Goal: Task Accomplishment & Management: Manage account settings

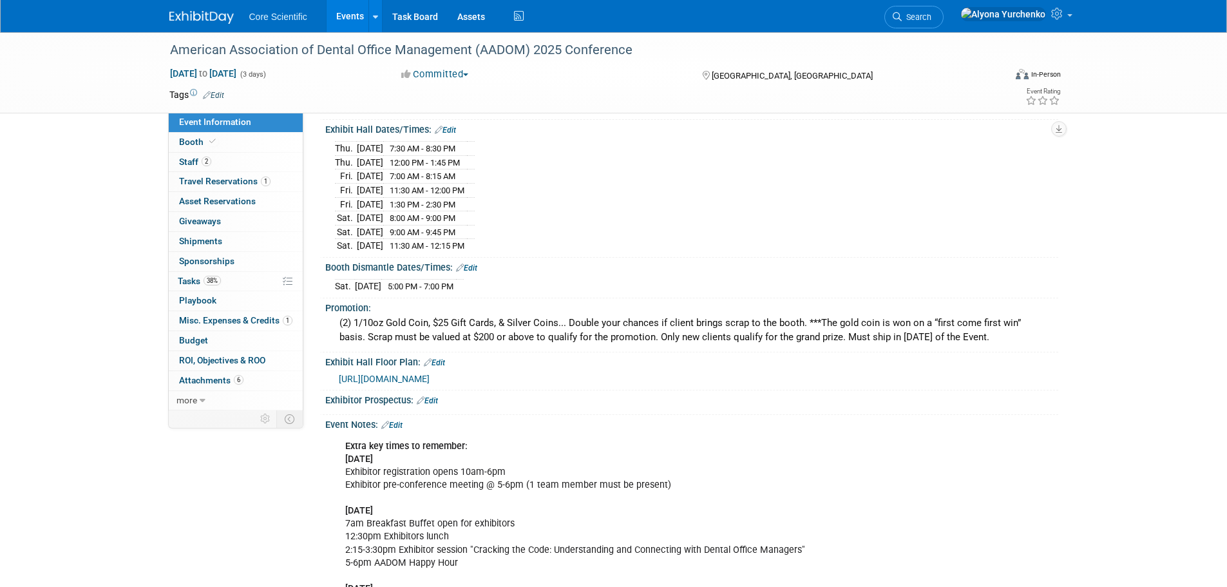
click at [346, 14] on link "Events" at bounding box center [350, 16] width 47 height 32
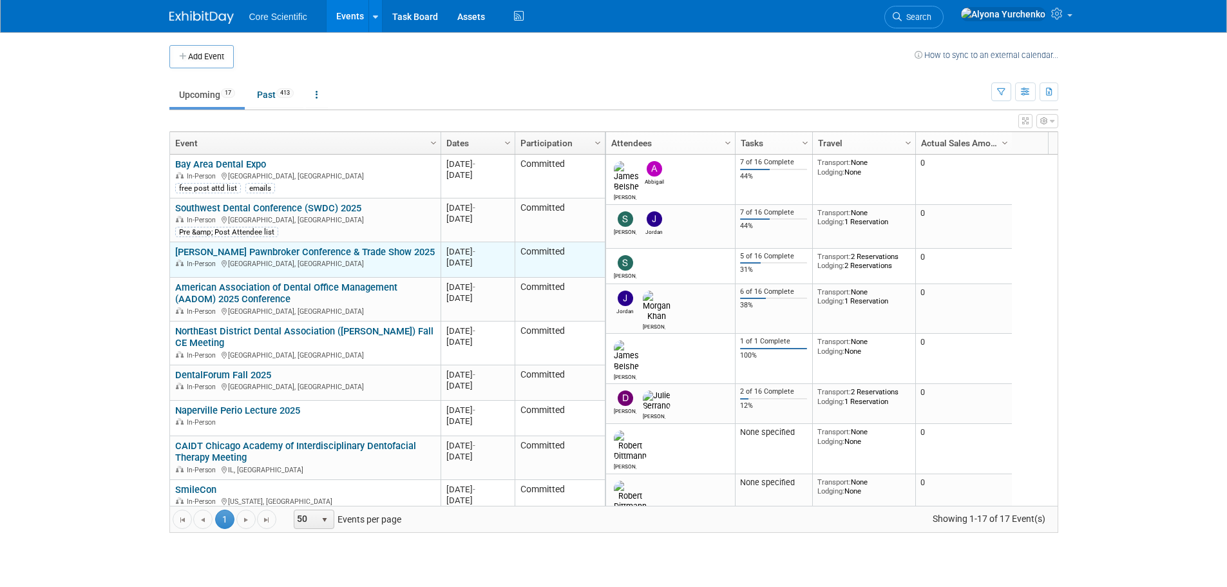
click at [212, 251] on link "[PERSON_NAME] Pawnbroker Conference & Trade Show 2025" at bounding box center [305, 252] width 260 height 12
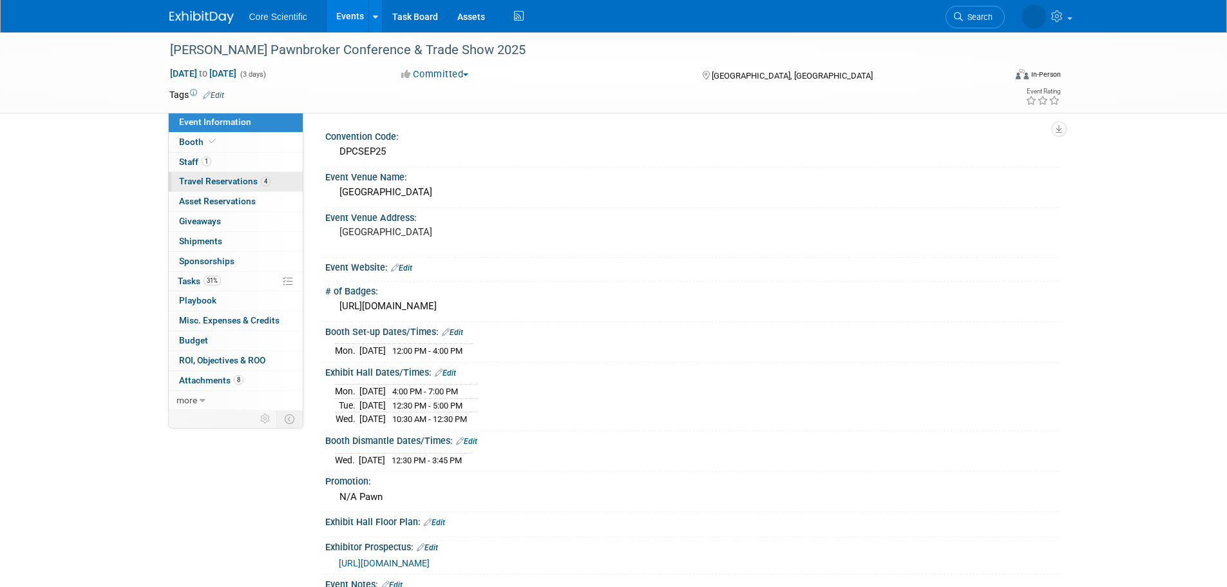
click at [267, 176] on span "Travel Reservations 4" at bounding box center [224, 181] width 91 height 10
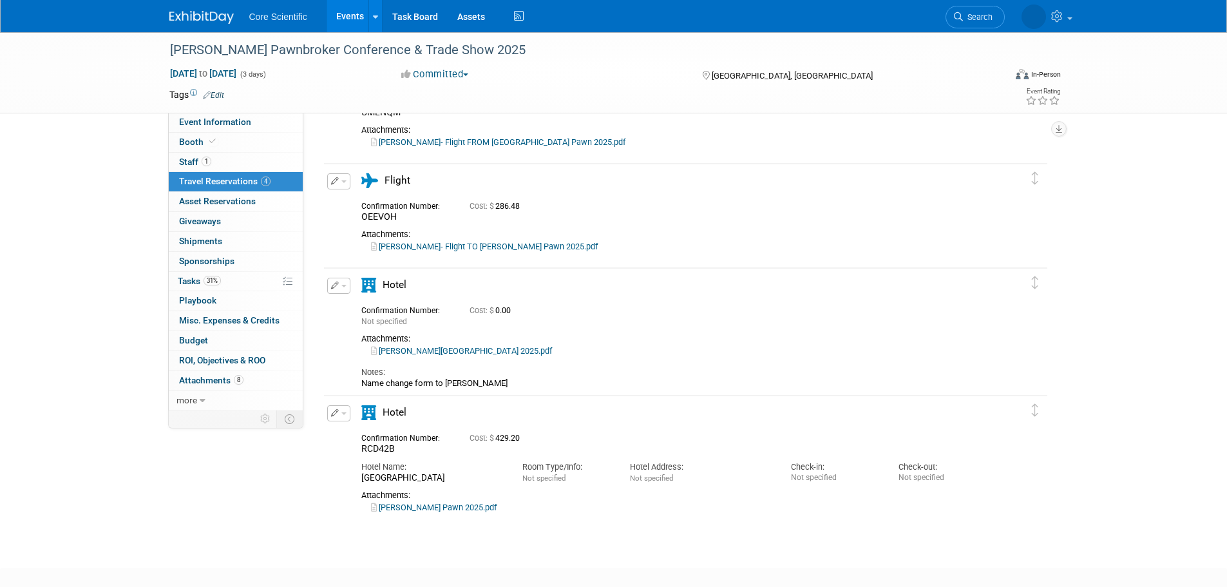
scroll to position [129, 0]
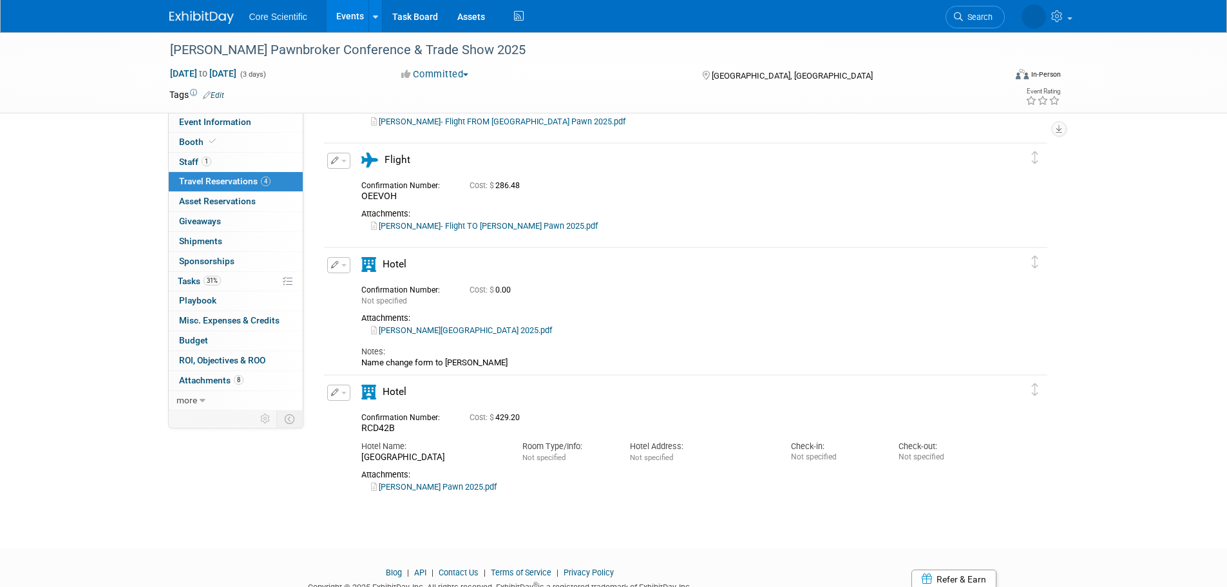
click at [331, 263] on icon "button" at bounding box center [335, 265] width 8 height 8
click at [348, 289] on button "Edit Reservation" at bounding box center [382, 287] width 109 height 19
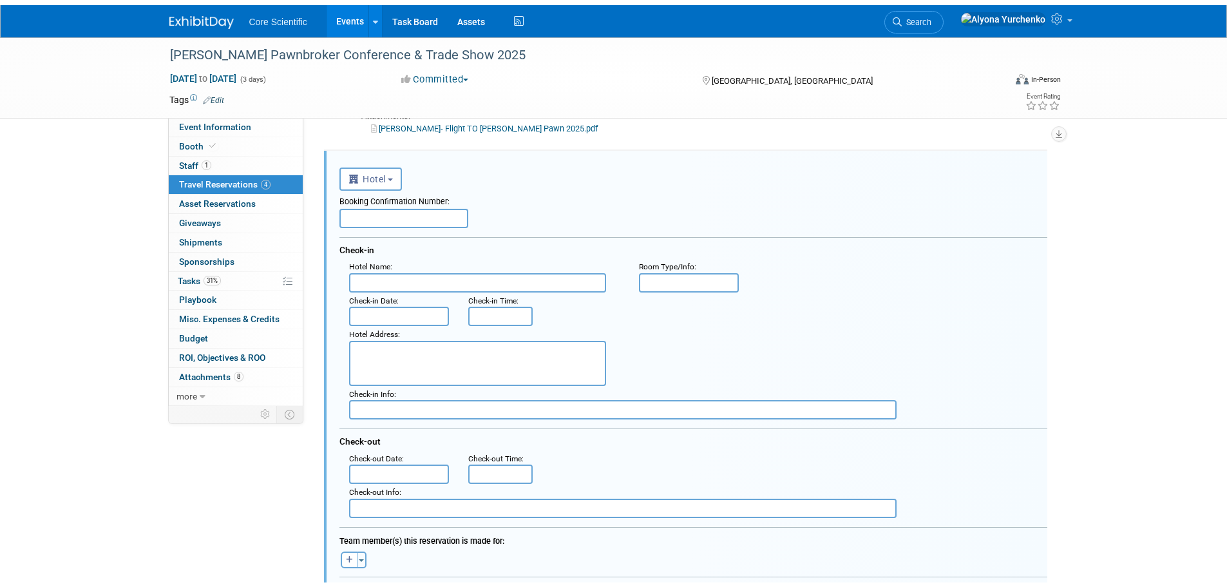
scroll to position [811, 0]
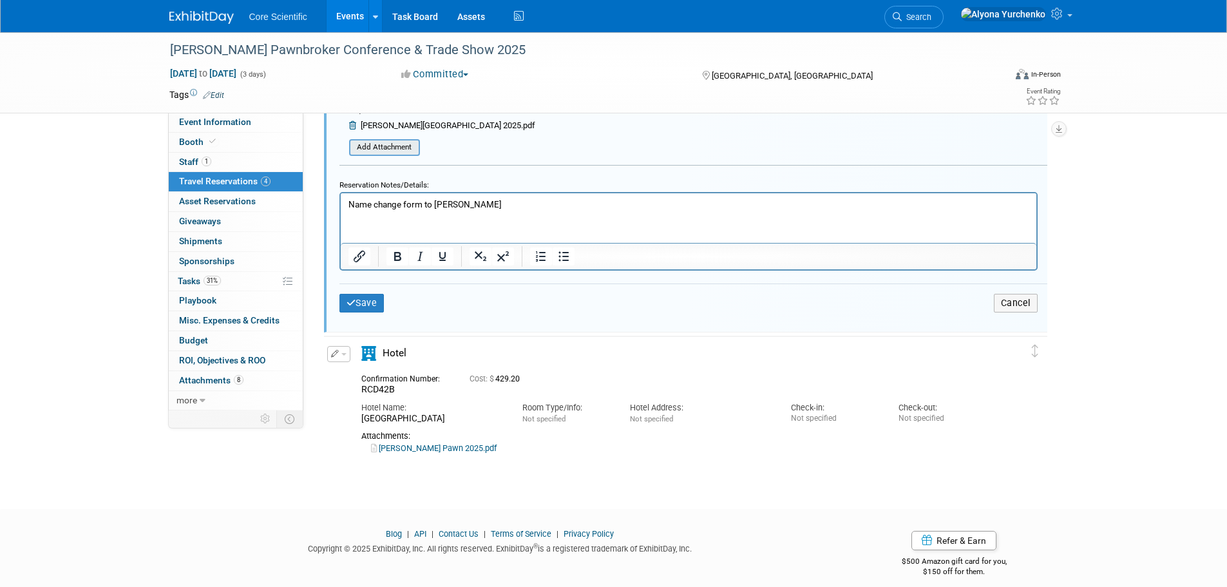
click at [378, 149] on input "file" at bounding box center [341, 147] width 153 height 14
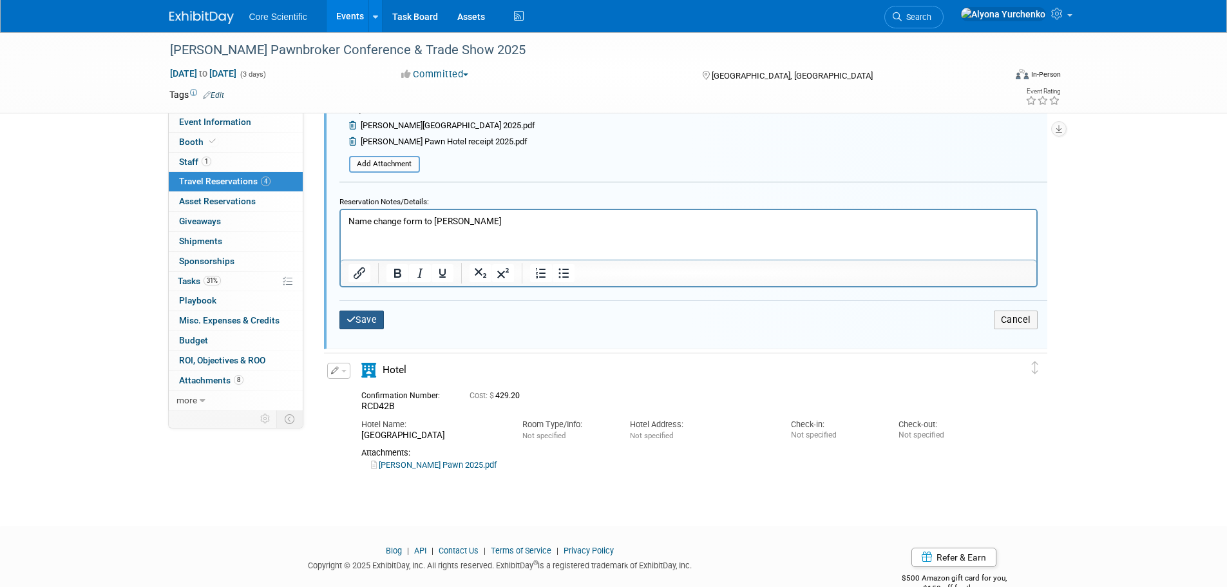
click at [365, 325] on button "Save" at bounding box center [362, 320] width 45 height 19
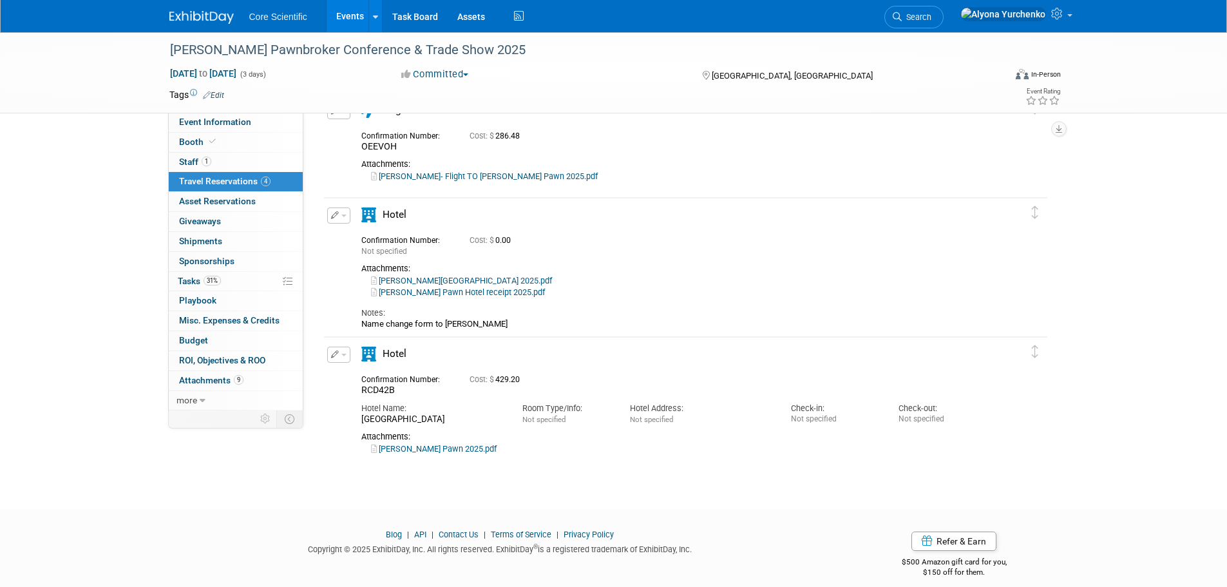
scroll to position [0, 0]
